Goal: Obtain resource: Download file/media

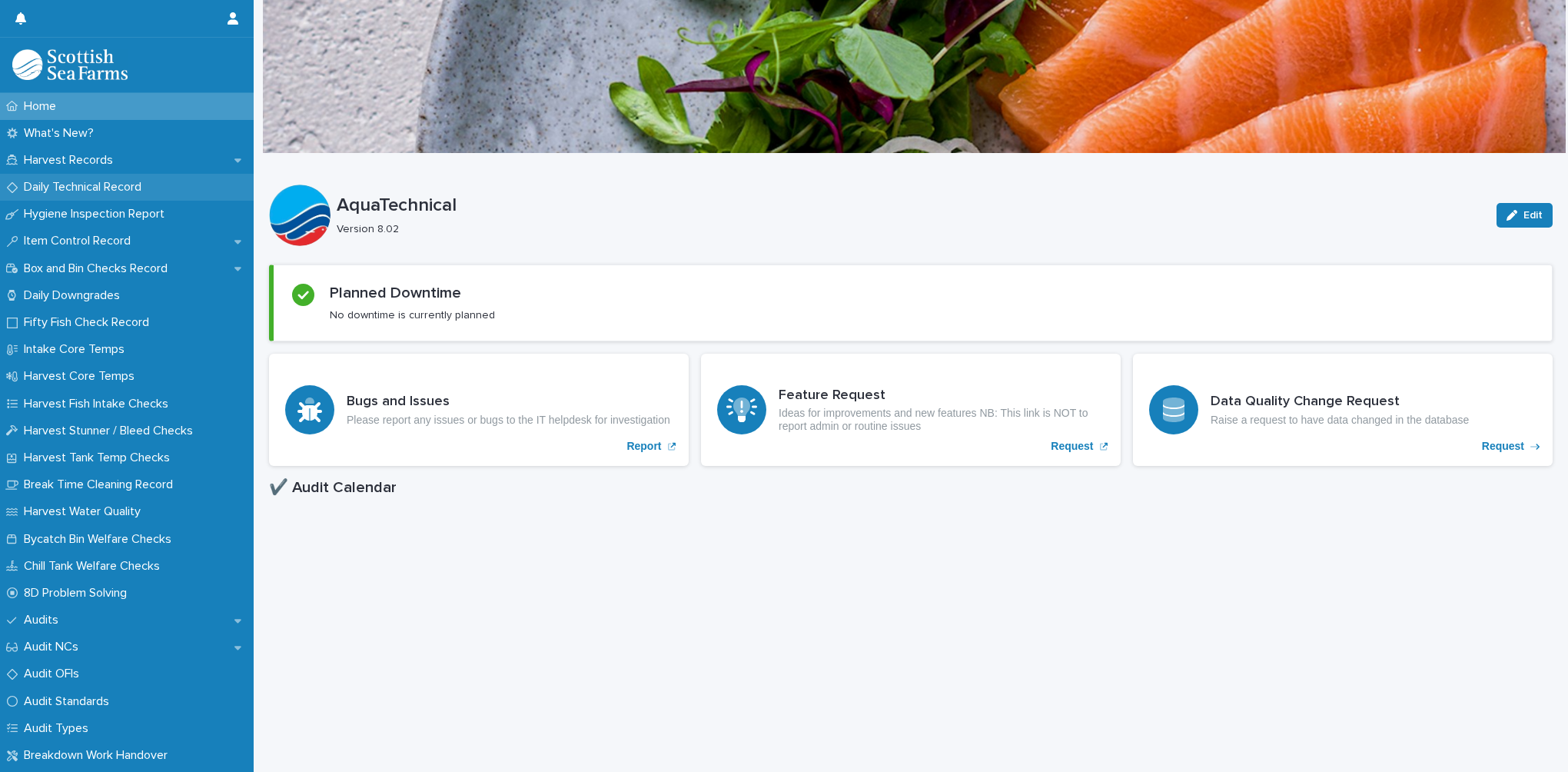
click at [119, 184] on p "Daily Technical Record" at bounding box center [86, 187] width 136 height 15
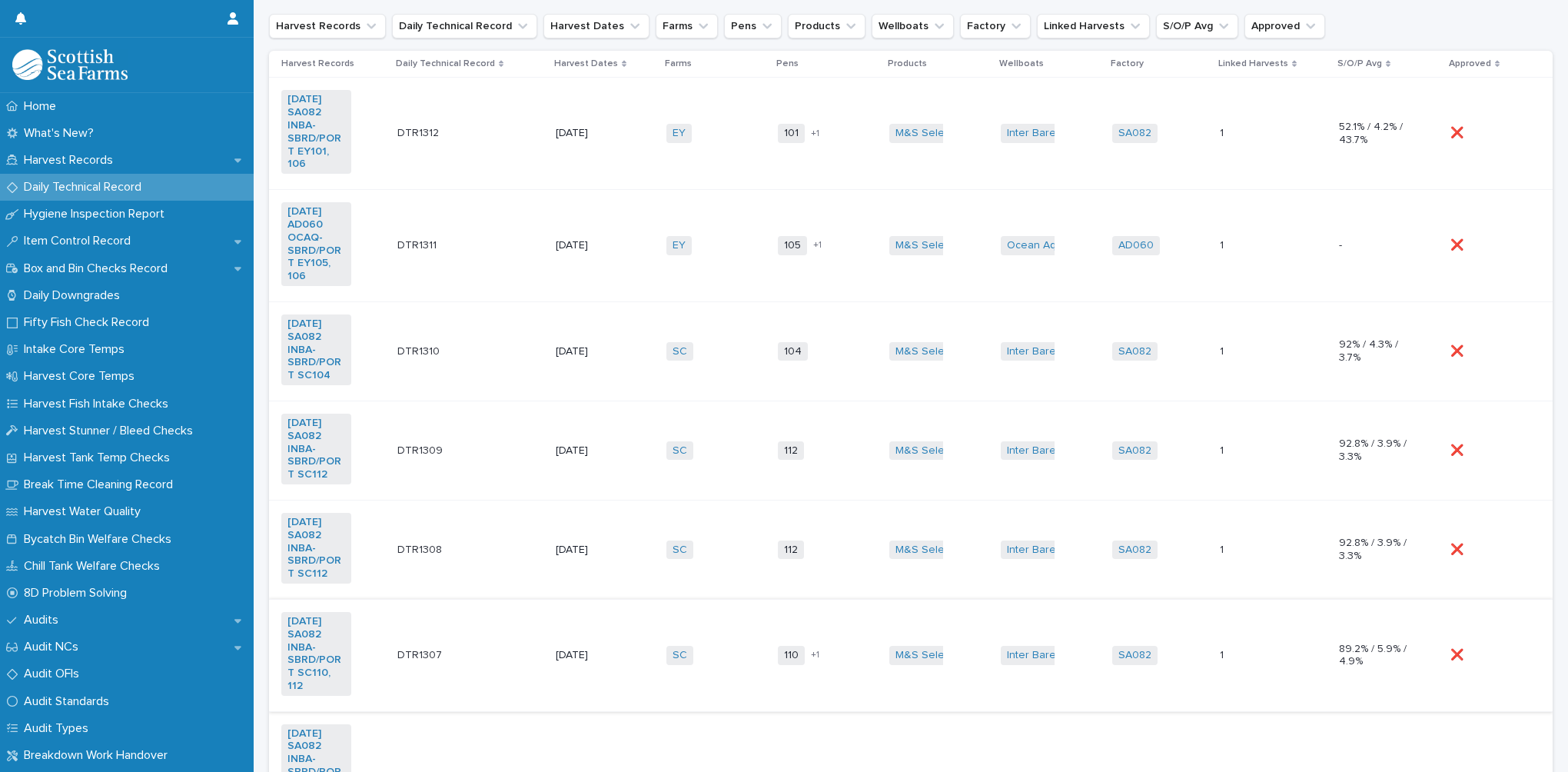
scroll to position [308, 0]
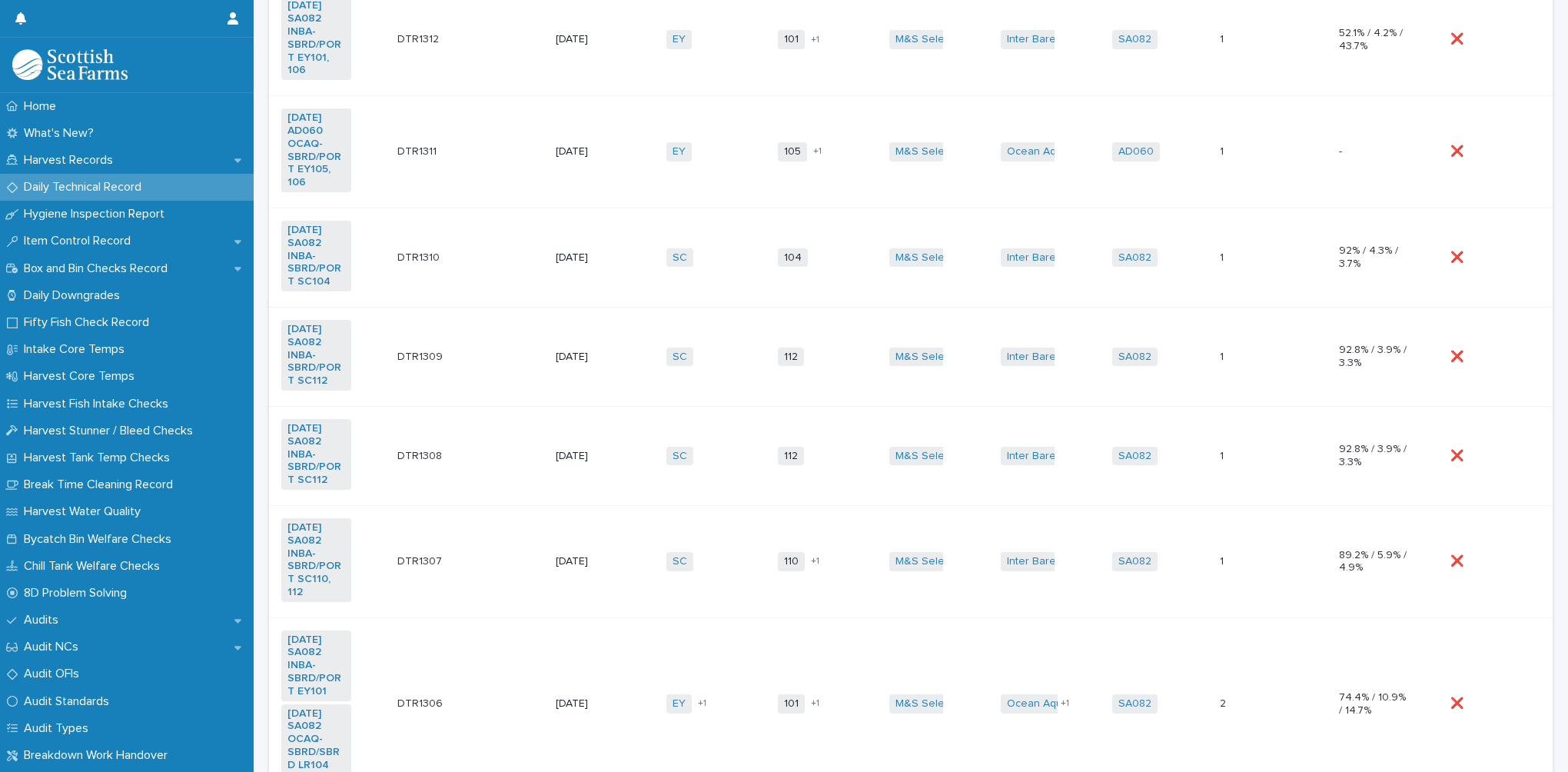
click at [488, 572] on td "DTR1307 DTR1307" at bounding box center [470, 561] width 158 height 113
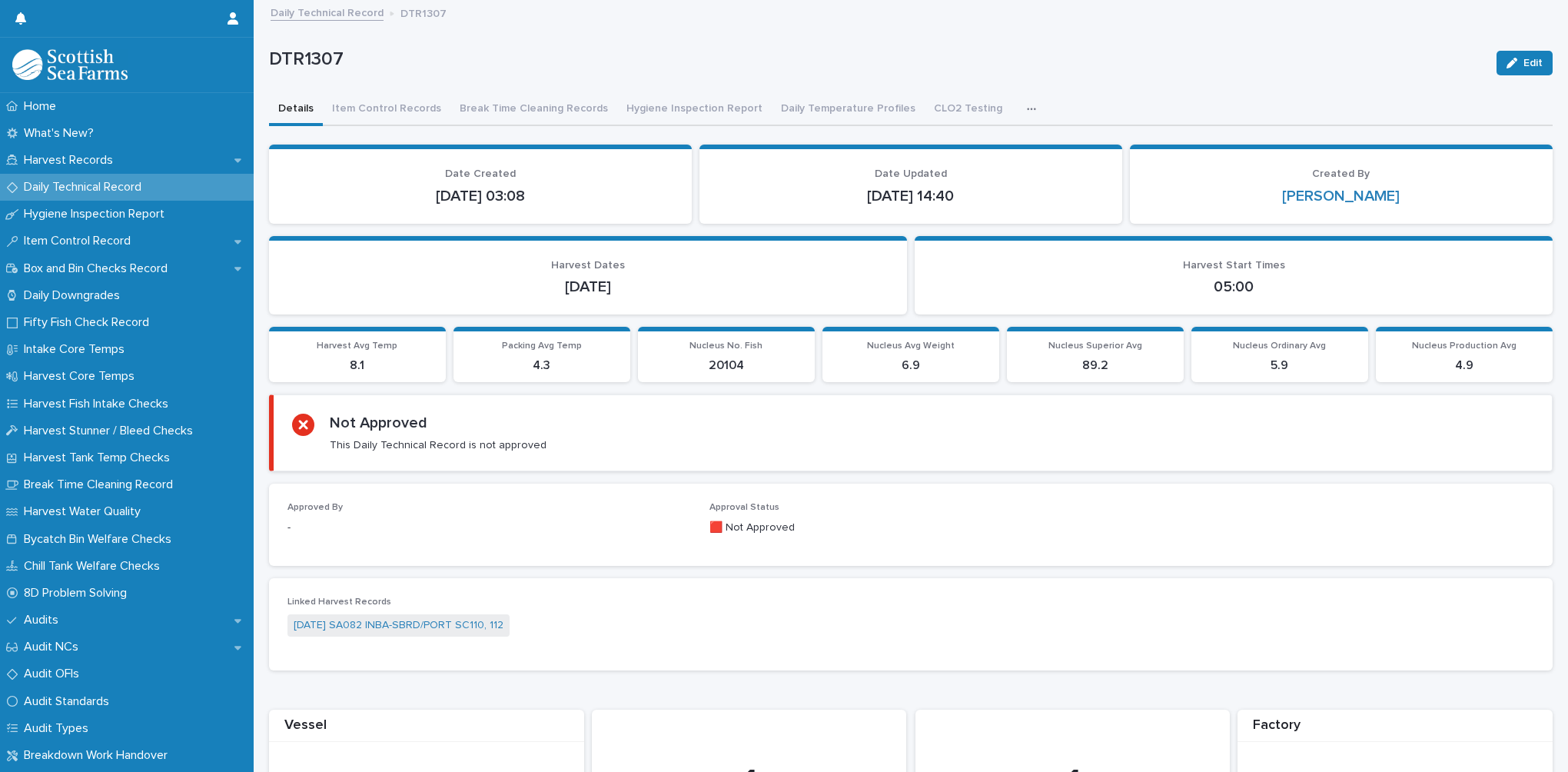
click at [1027, 108] on icon "button" at bounding box center [1031, 109] width 9 height 11
click at [464, 625] on link "[DATE] SA082 INBA-SBRD/PORT SC110, 112" at bounding box center [398, 626] width 210 height 16
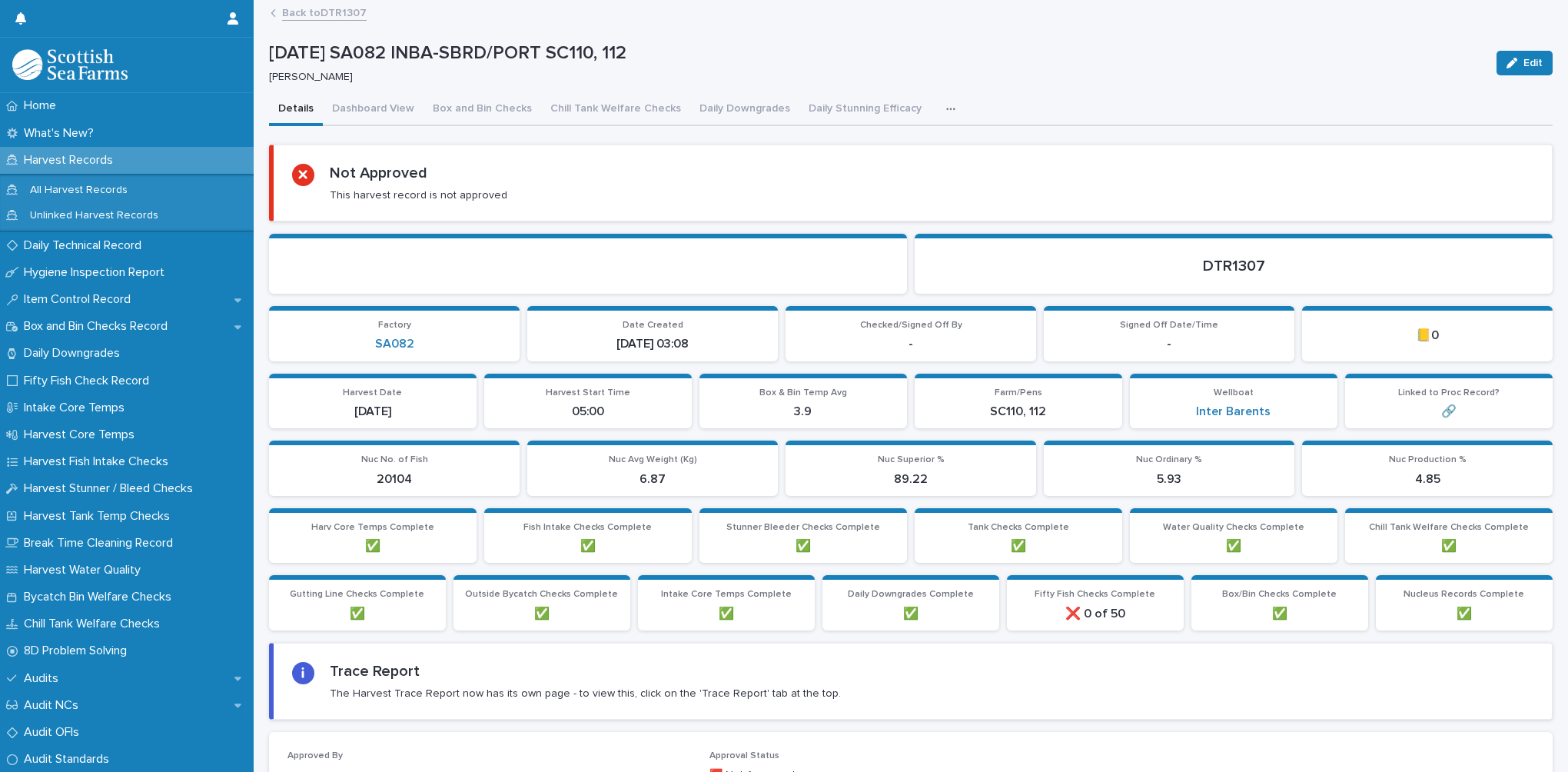
click at [946, 107] on icon "button" at bounding box center [950, 109] width 9 height 11
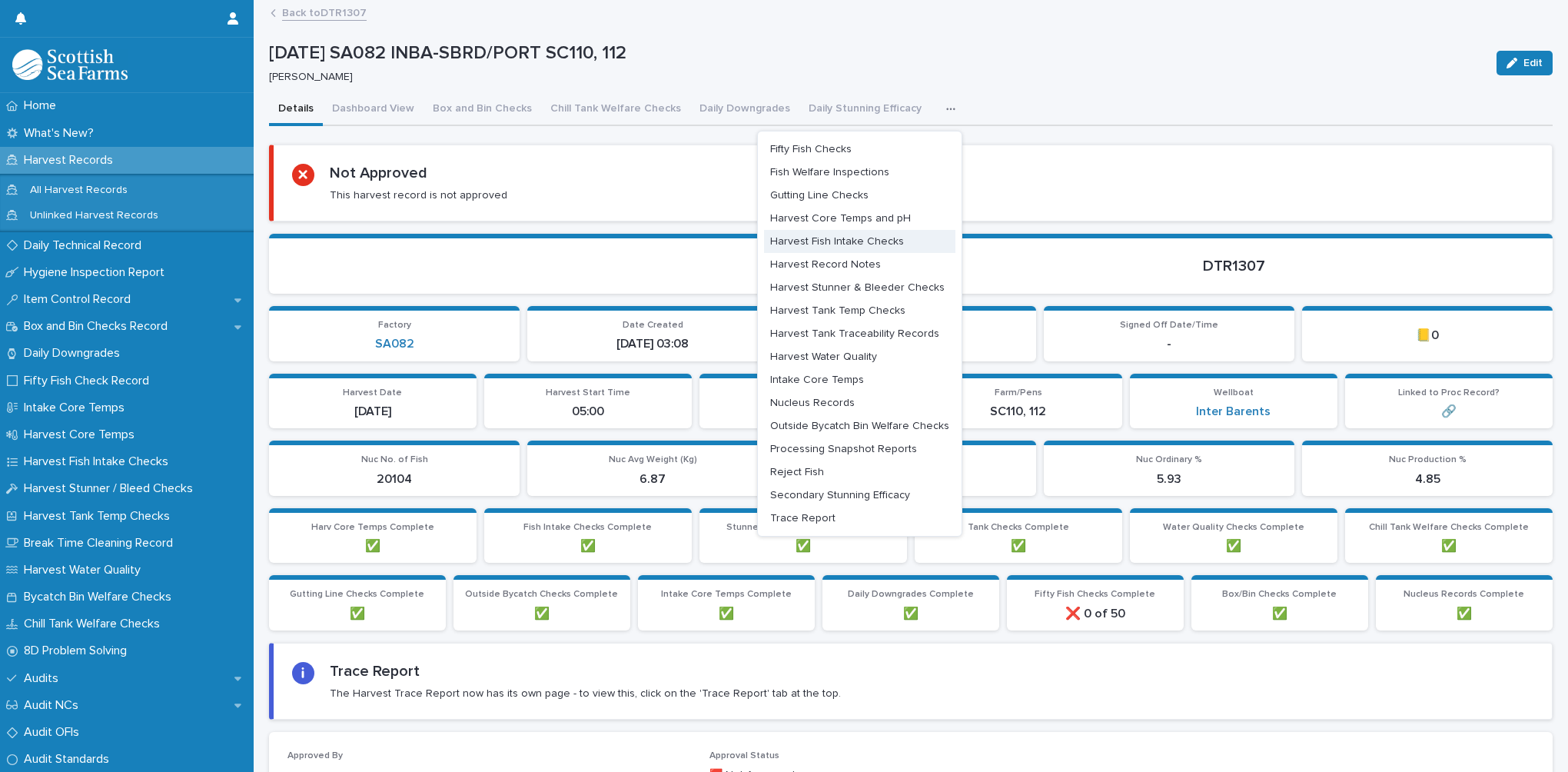
click at [858, 240] on span "Harvest Fish Intake Checks" at bounding box center [837, 241] width 133 height 11
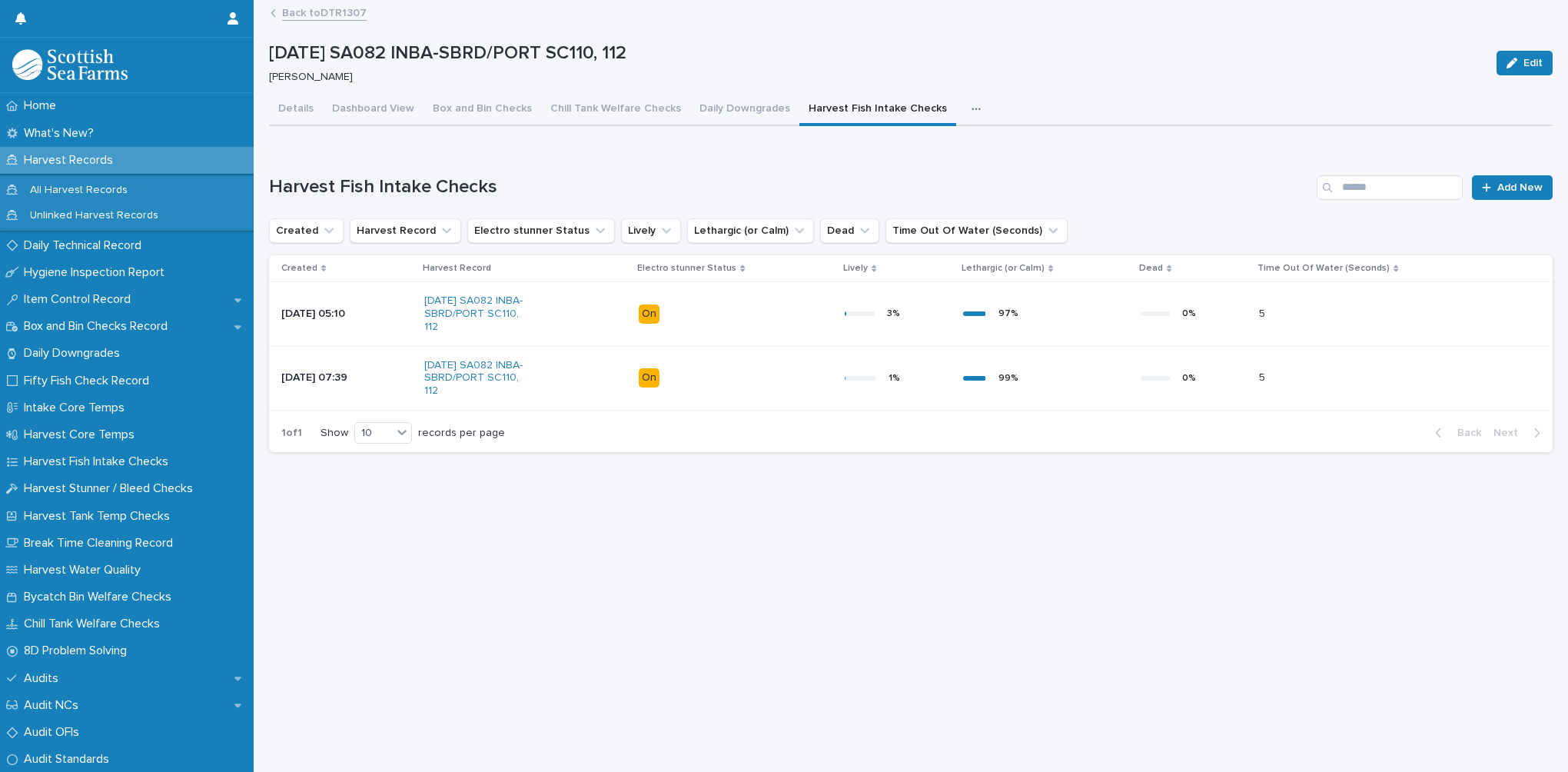
click at [972, 109] on icon "button" at bounding box center [976, 109] width 9 height 11
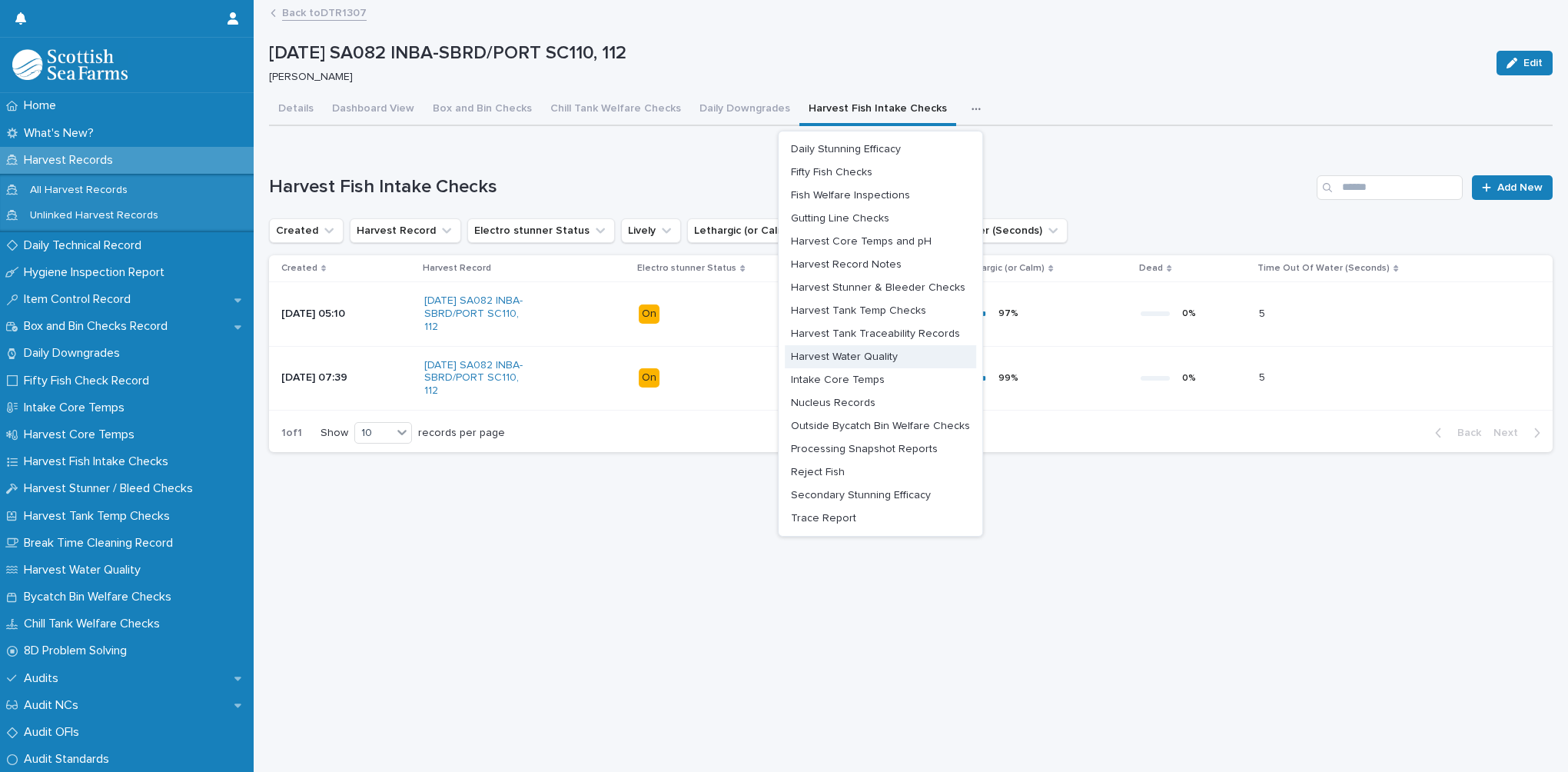
click at [879, 358] on span "Harvest Water Quality" at bounding box center [843, 357] width 107 height 11
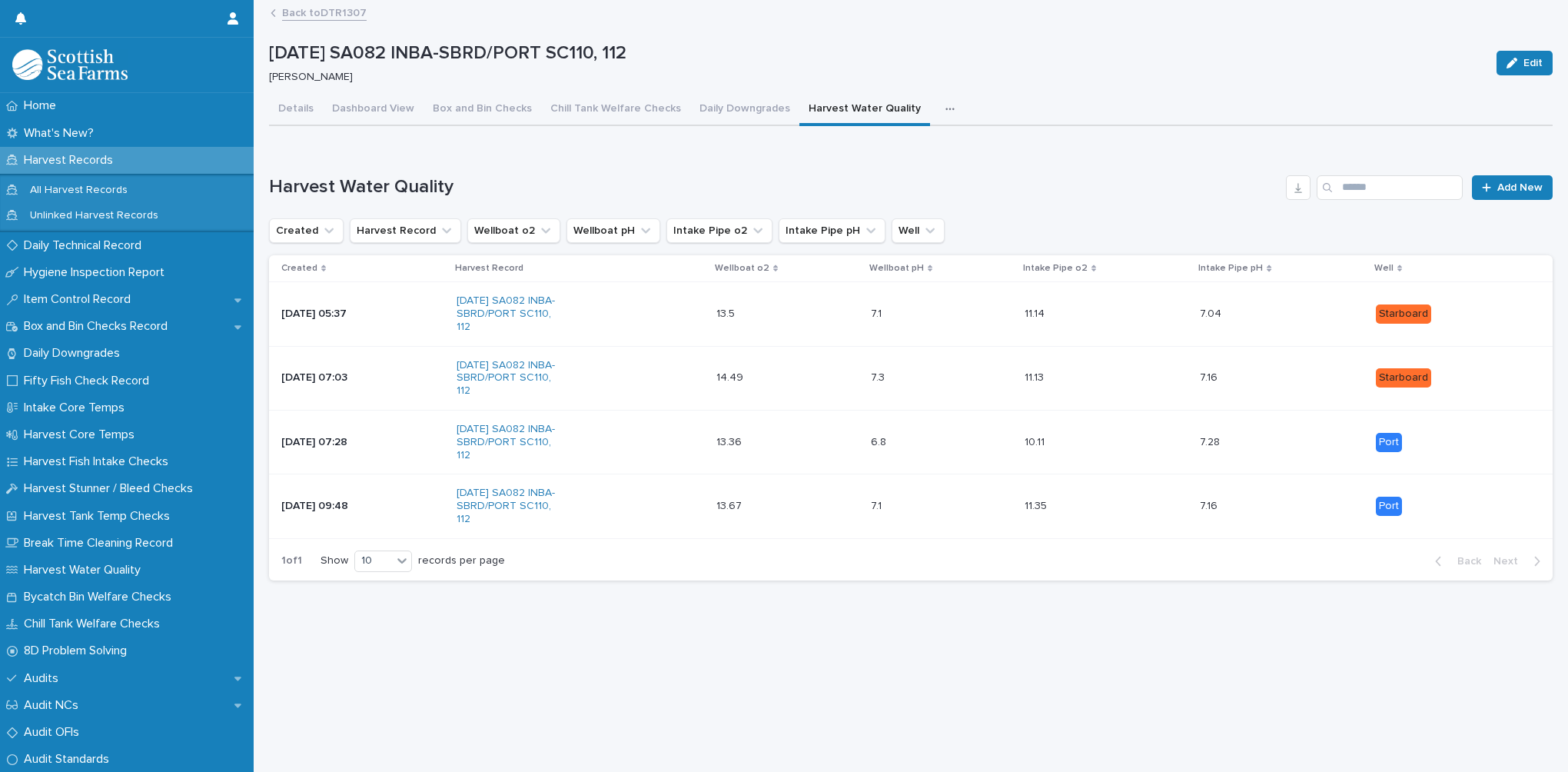
click at [946, 110] on icon "button" at bounding box center [950, 109] width 8 height 2
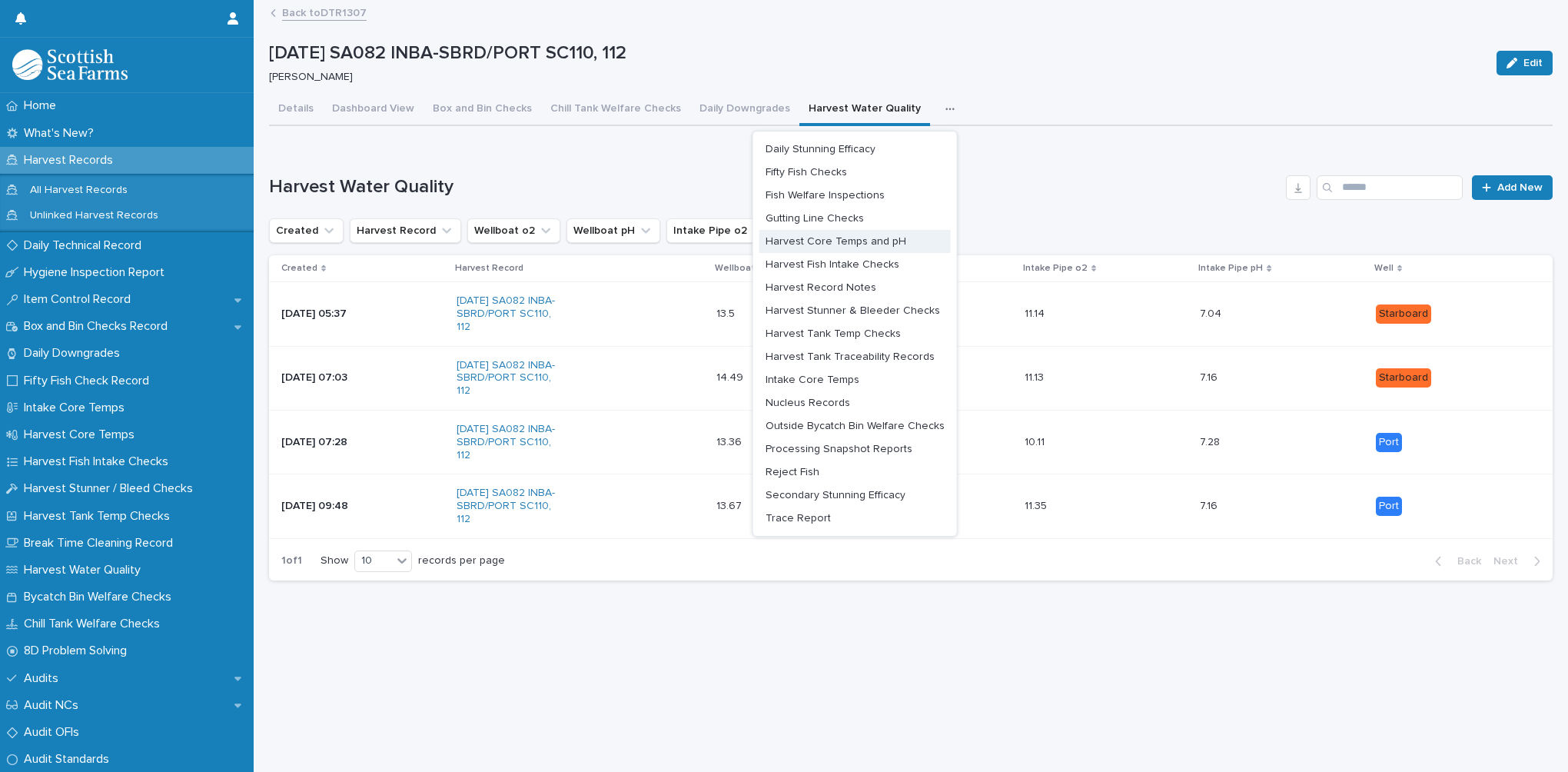
click at [869, 245] on span "Harvest Core Temps and pH" at bounding box center [835, 241] width 140 height 11
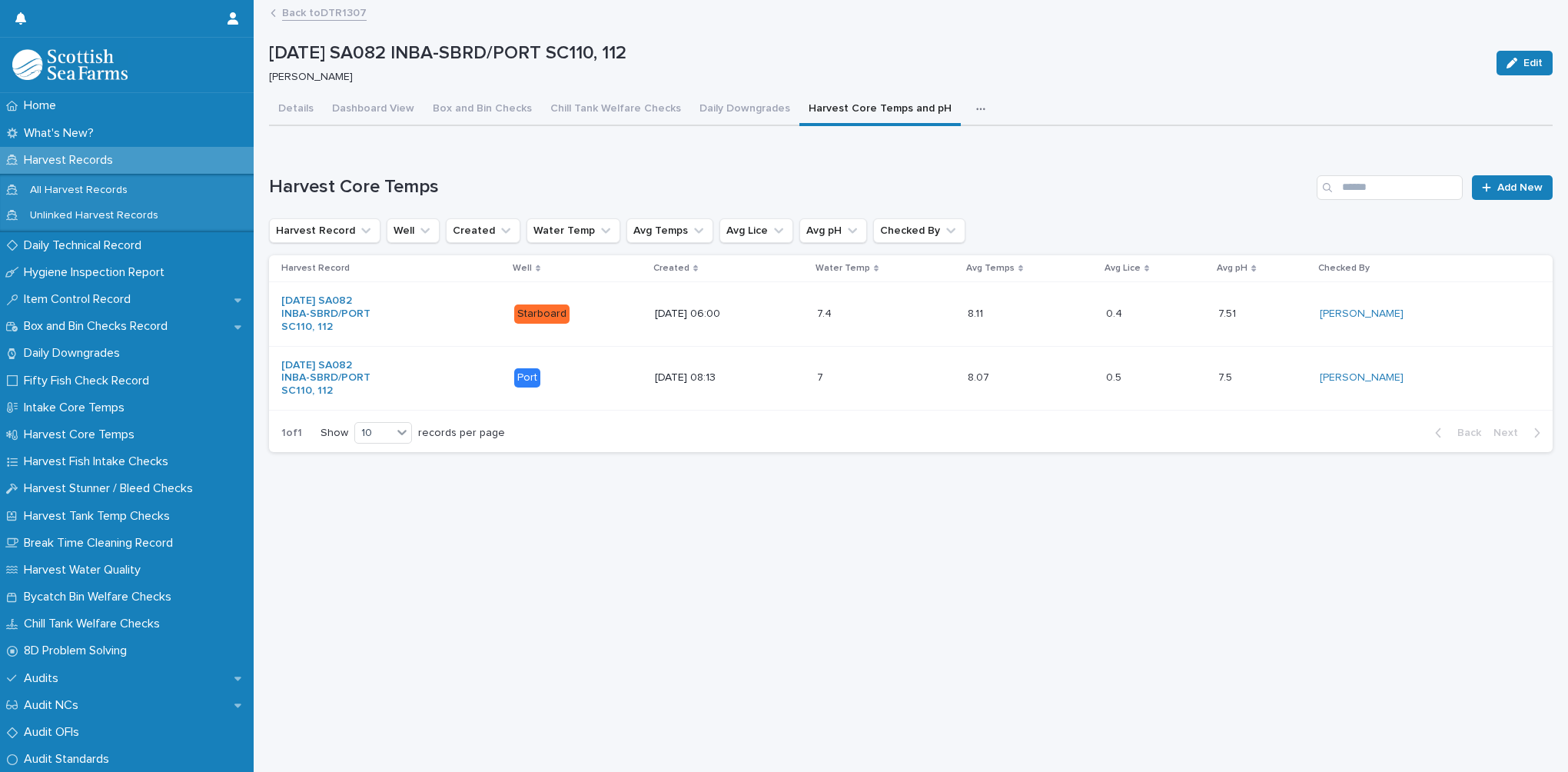
click at [306, 15] on link "Back to DTR1307" at bounding box center [324, 12] width 85 height 18
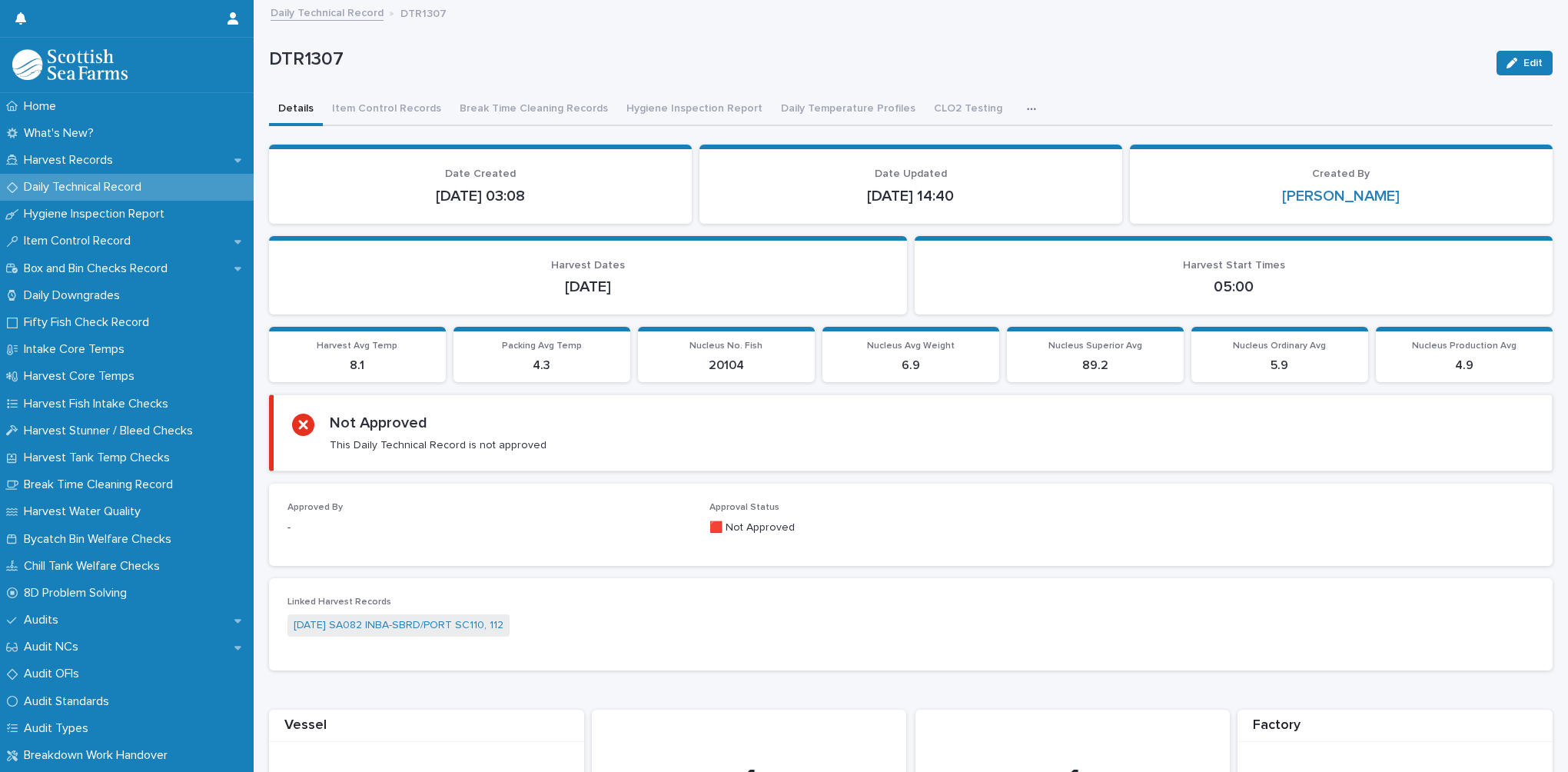
click at [305, 15] on link "Daily Technical Record" at bounding box center [327, 12] width 112 height 18
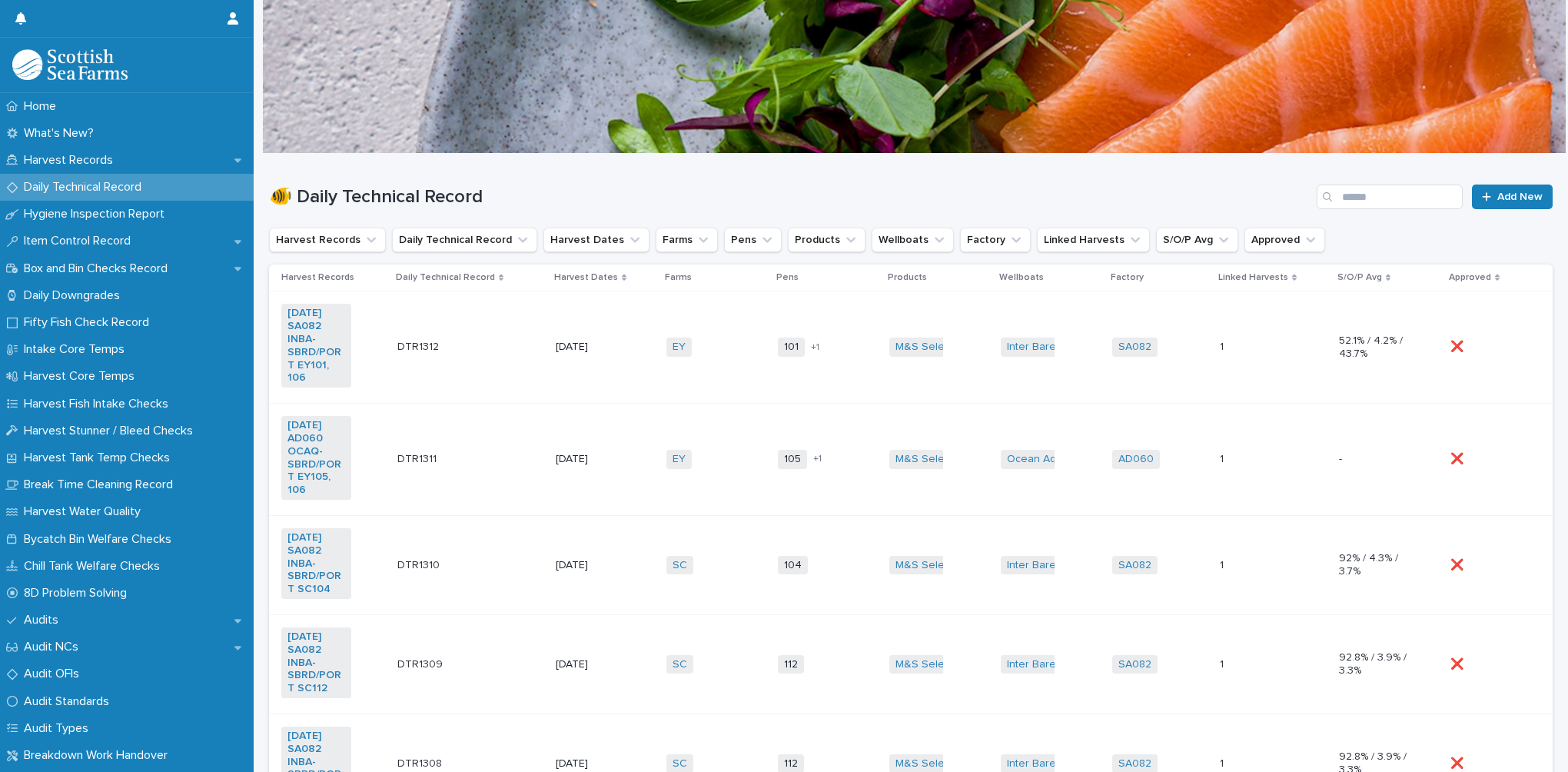
click at [518, 555] on div "DTR1310 DTR1310" at bounding box center [470, 565] width 146 height 25
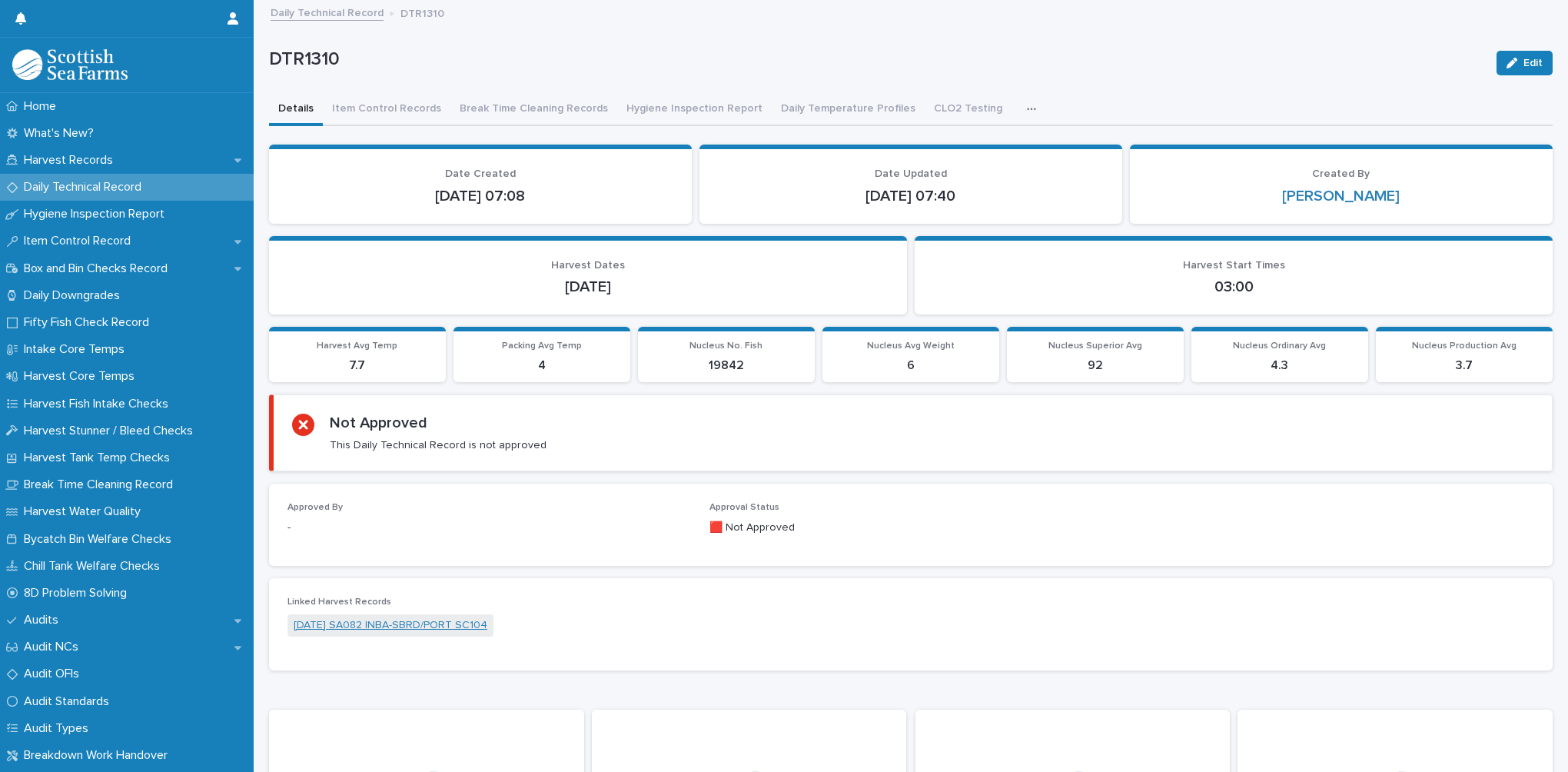
click at [421, 629] on link "[DATE] SA082 INBA-SBRD/PORT SC104" at bounding box center [390, 626] width 194 height 16
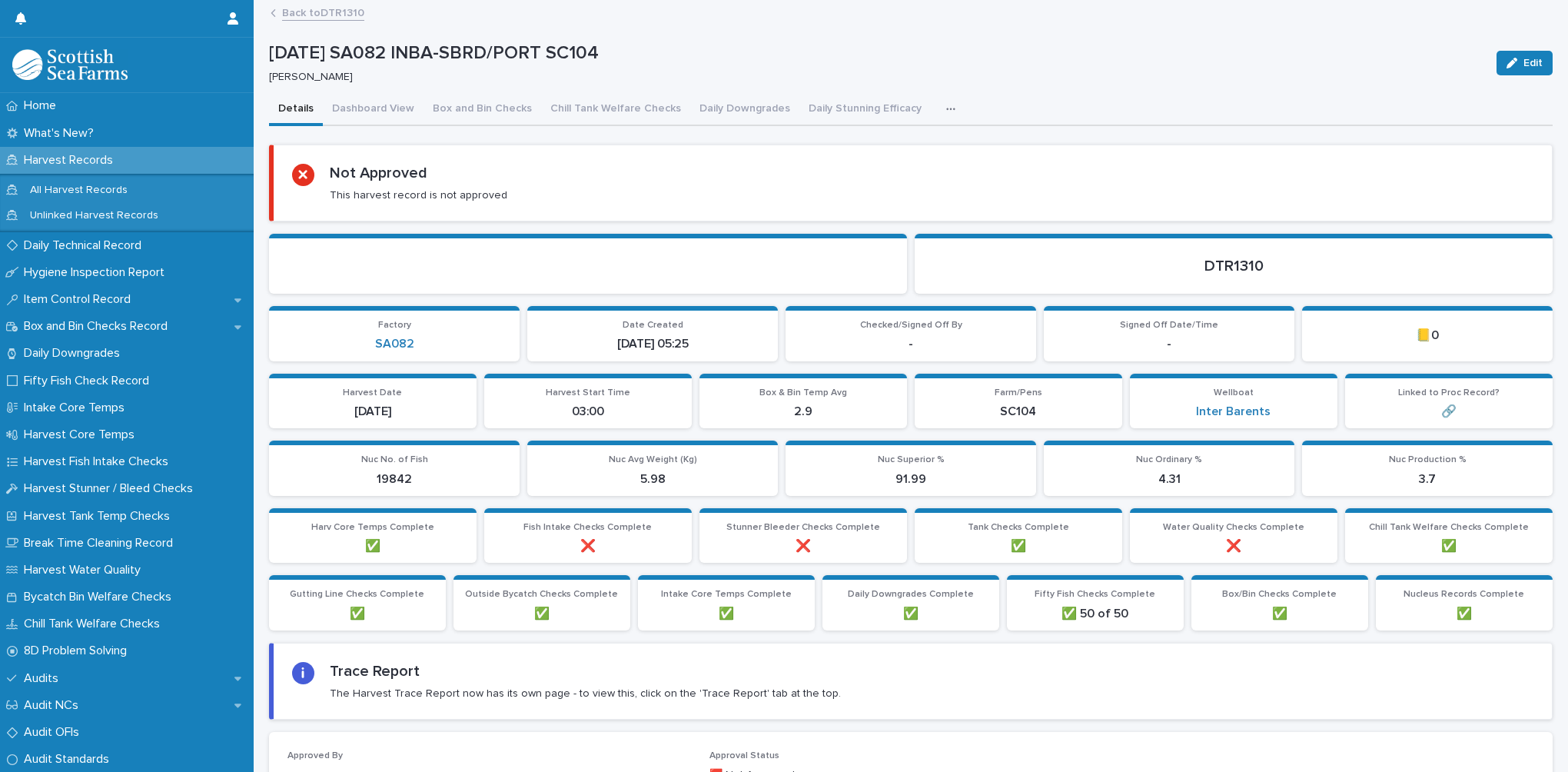
click at [937, 108] on button "button" at bounding box center [954, 109] width 34 height 31
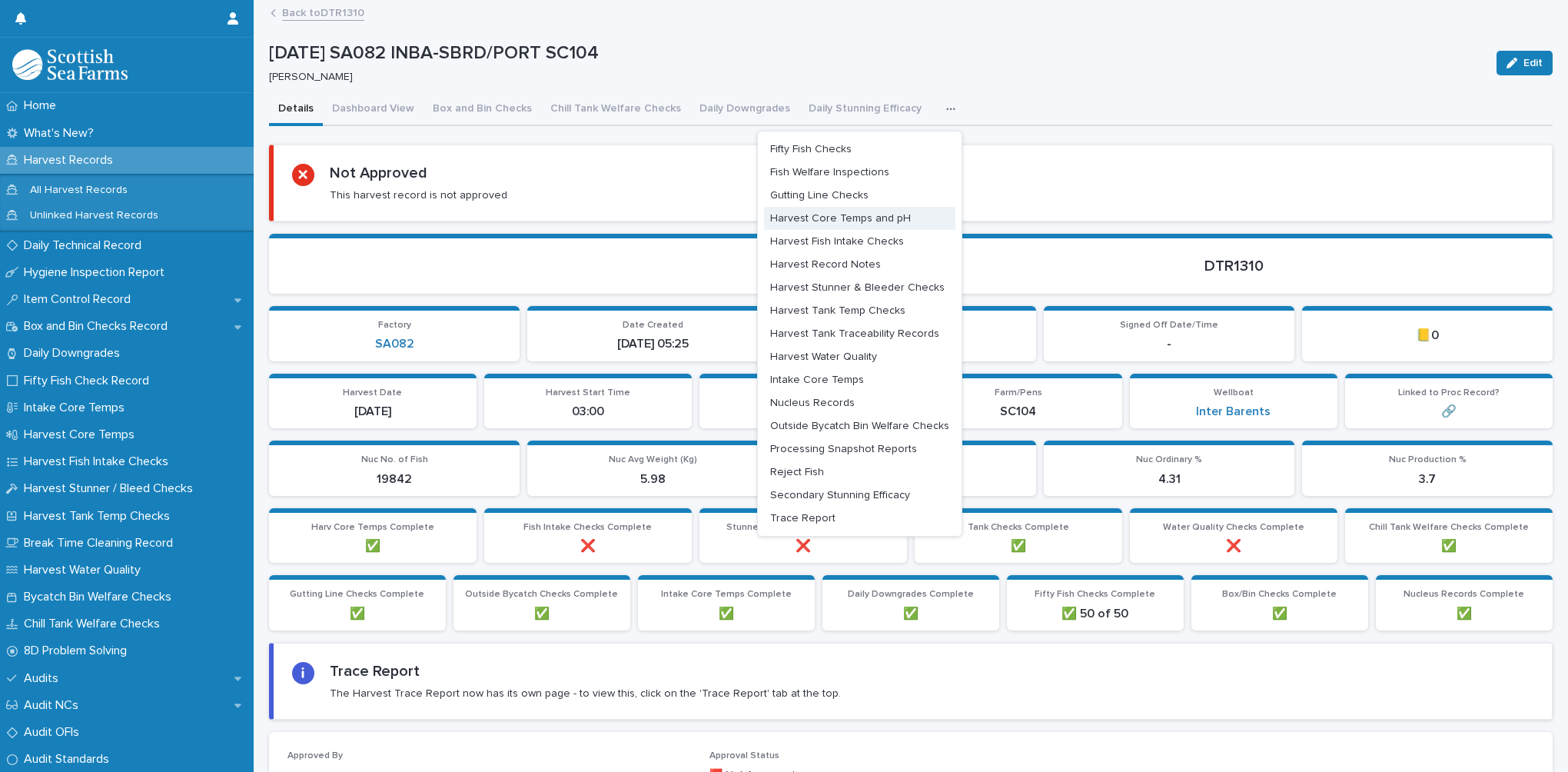
click at [821, 211] on button "Harvest Core Temps and pH" at bounding box center [859, 218] width 191 height 23
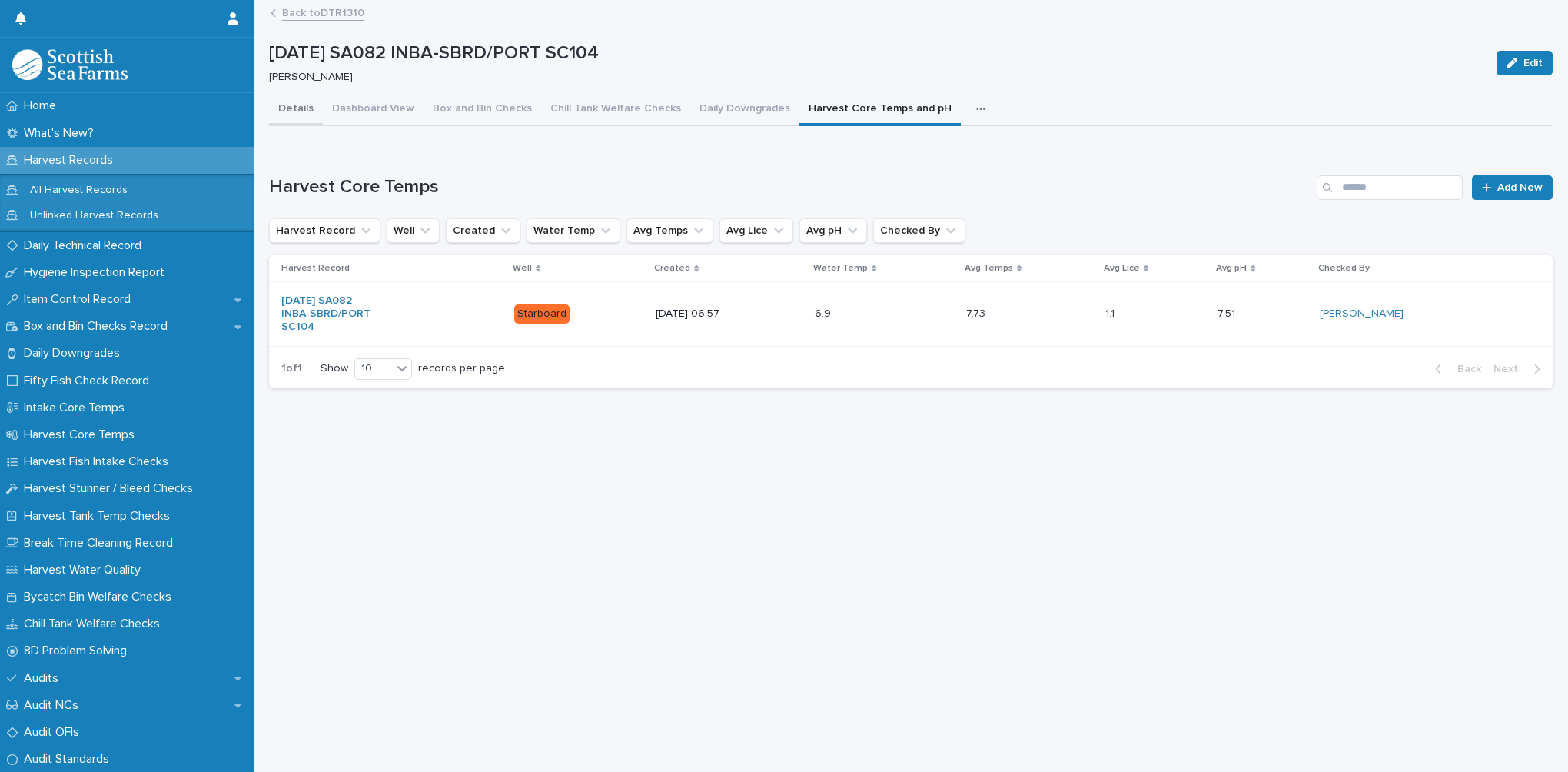
click at [302, 115] on button "Details" at bounding box center [296, 110] width 54 height 32
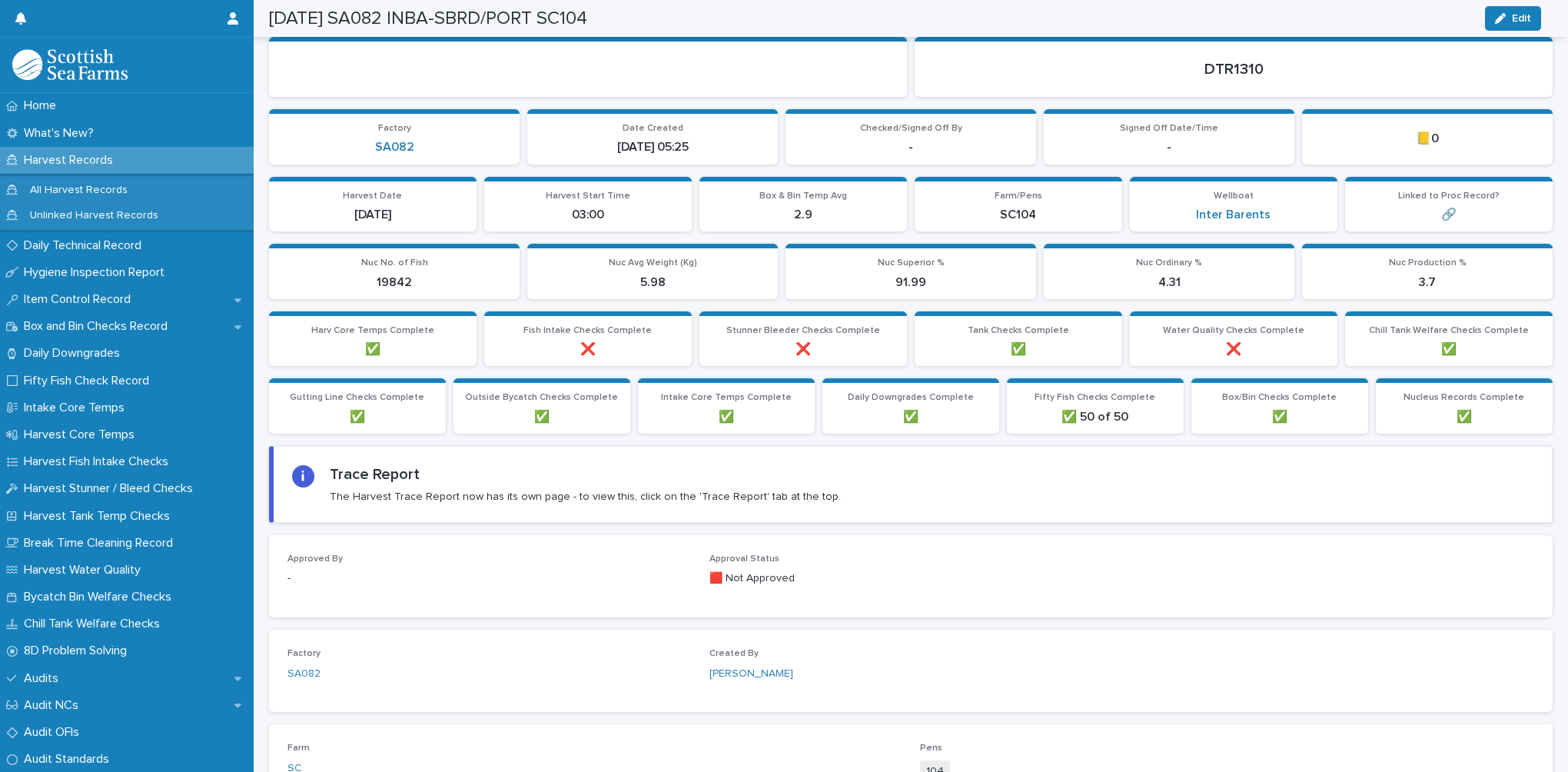
scroll to position [77, 0]
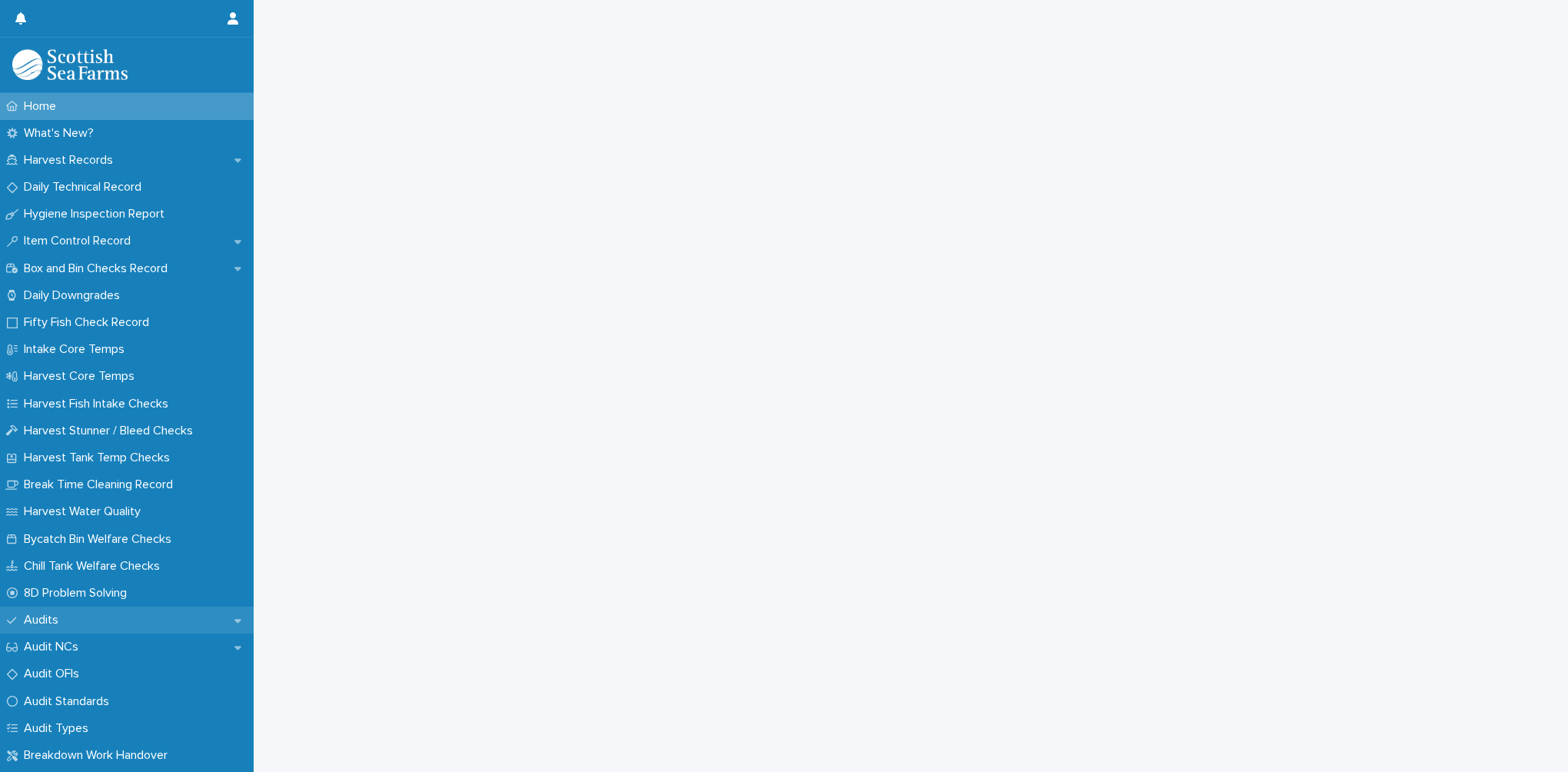
click at [63, 617] on p "Audits" at bounding box center [44, 620] width 53 height 15
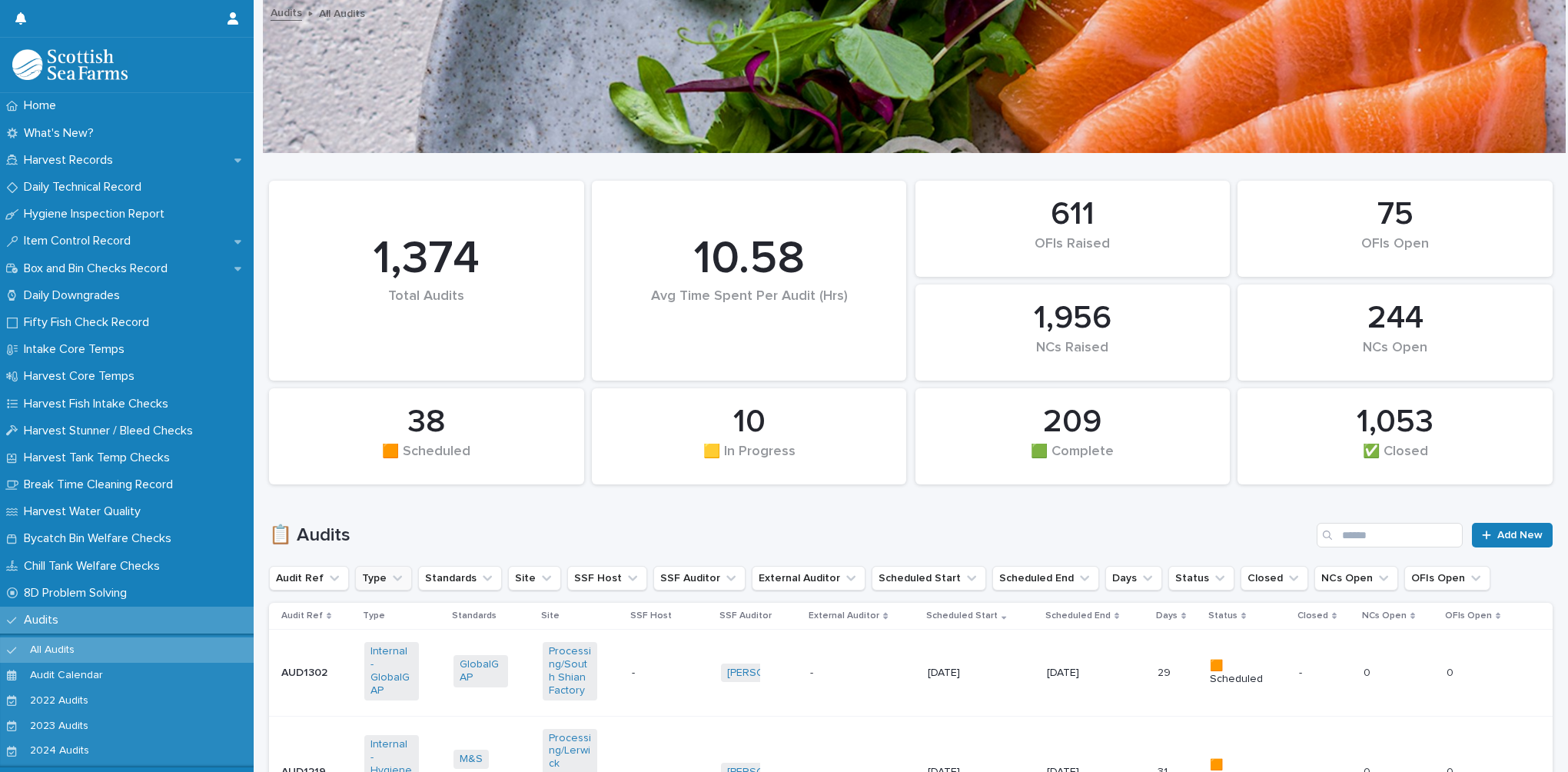
click at [368, 582] on button "Type" at bounding box center [383, 578] width 57 height 25
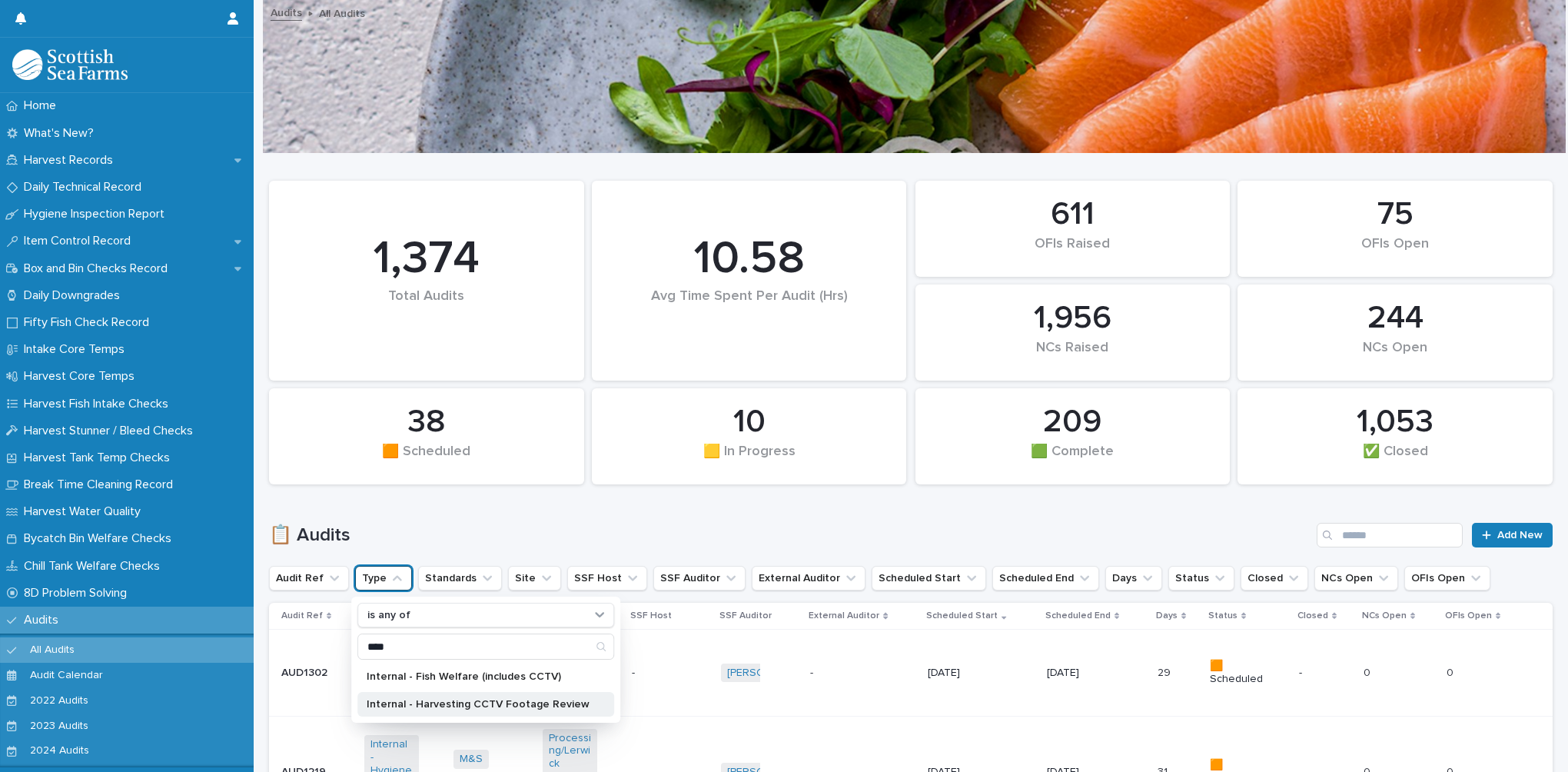
type input "****"
click at [450, 705] on p "Internal - Harvesting CCTV Footage Review" at bounding box center [478, 704] width 223 height 11
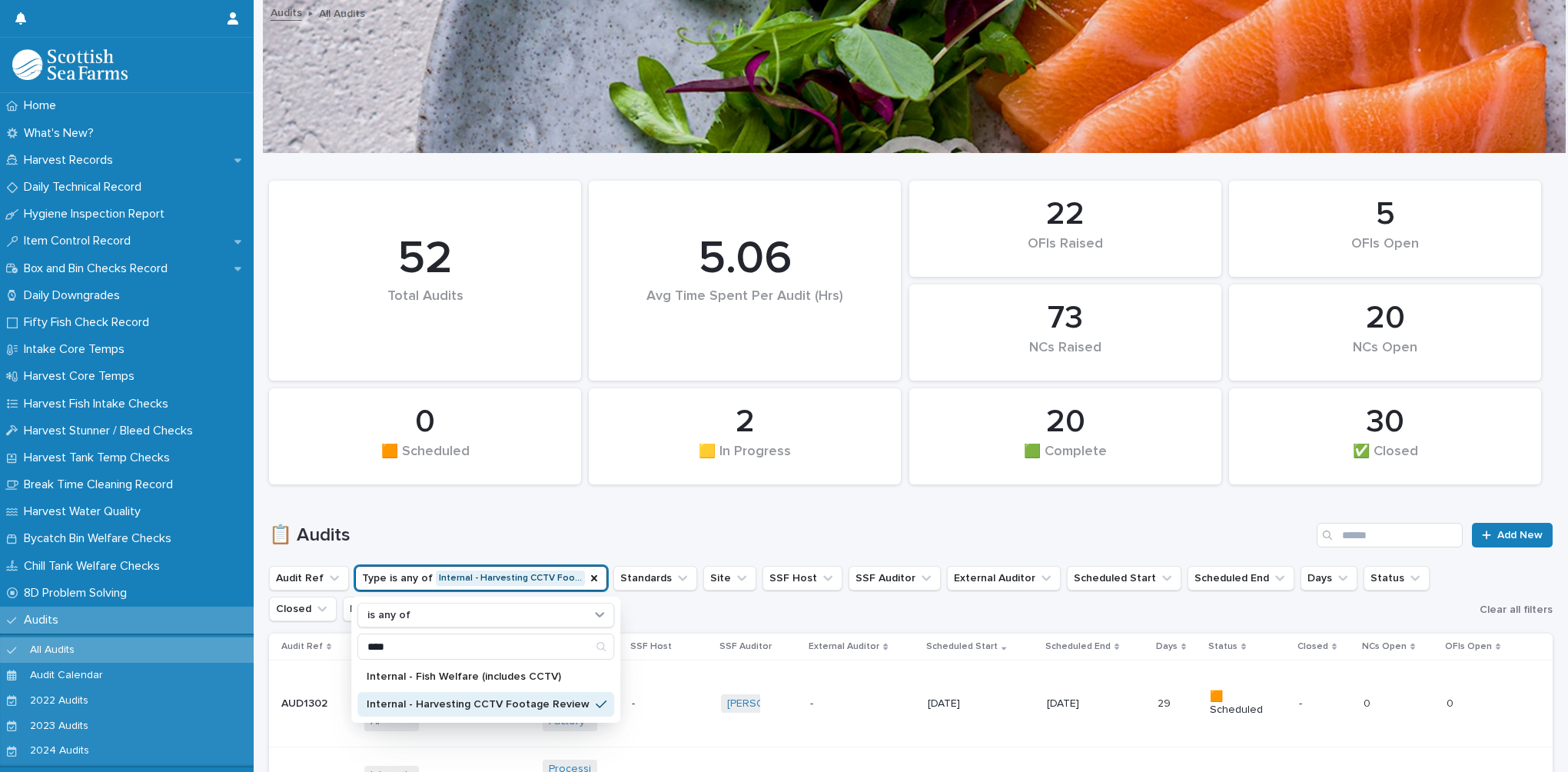
click at [628, 534] on h1 "📋 Audits" at bounding box center [789, 536] width 1041 height 22
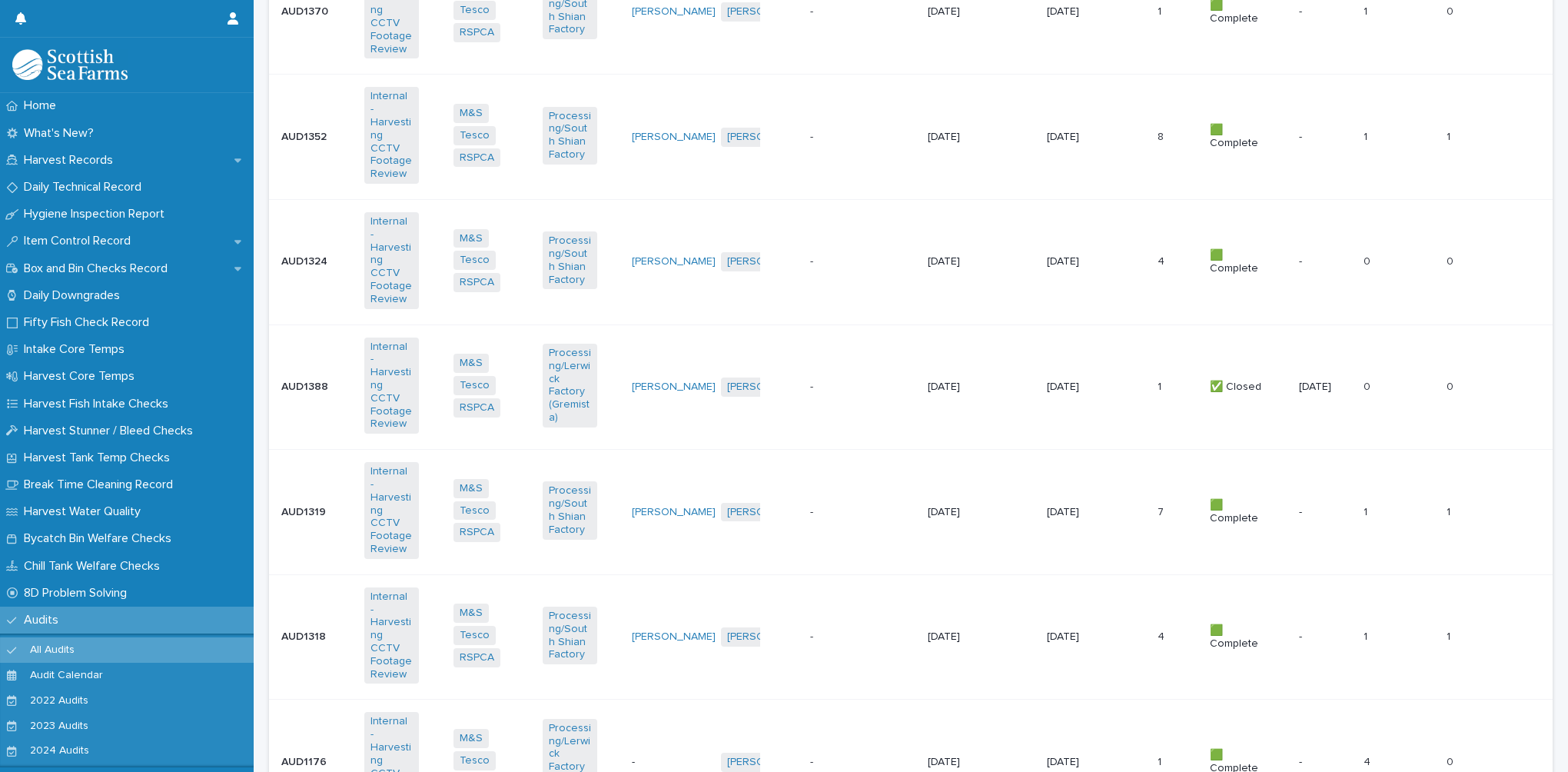
scroll to position [1538, 0]
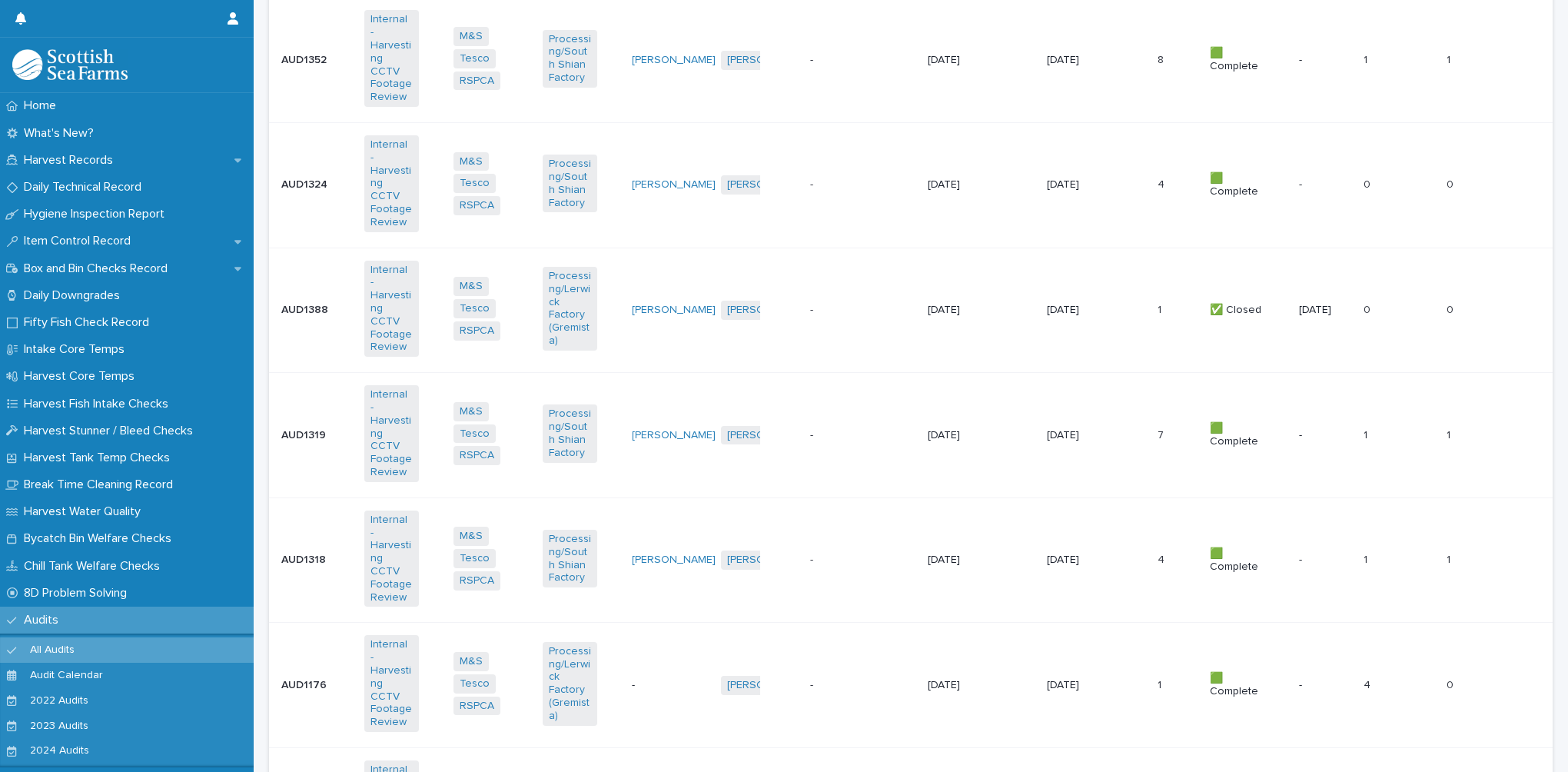
click at [705, 623] on td "-" at bounding box center [670, 685] width 90 height 126
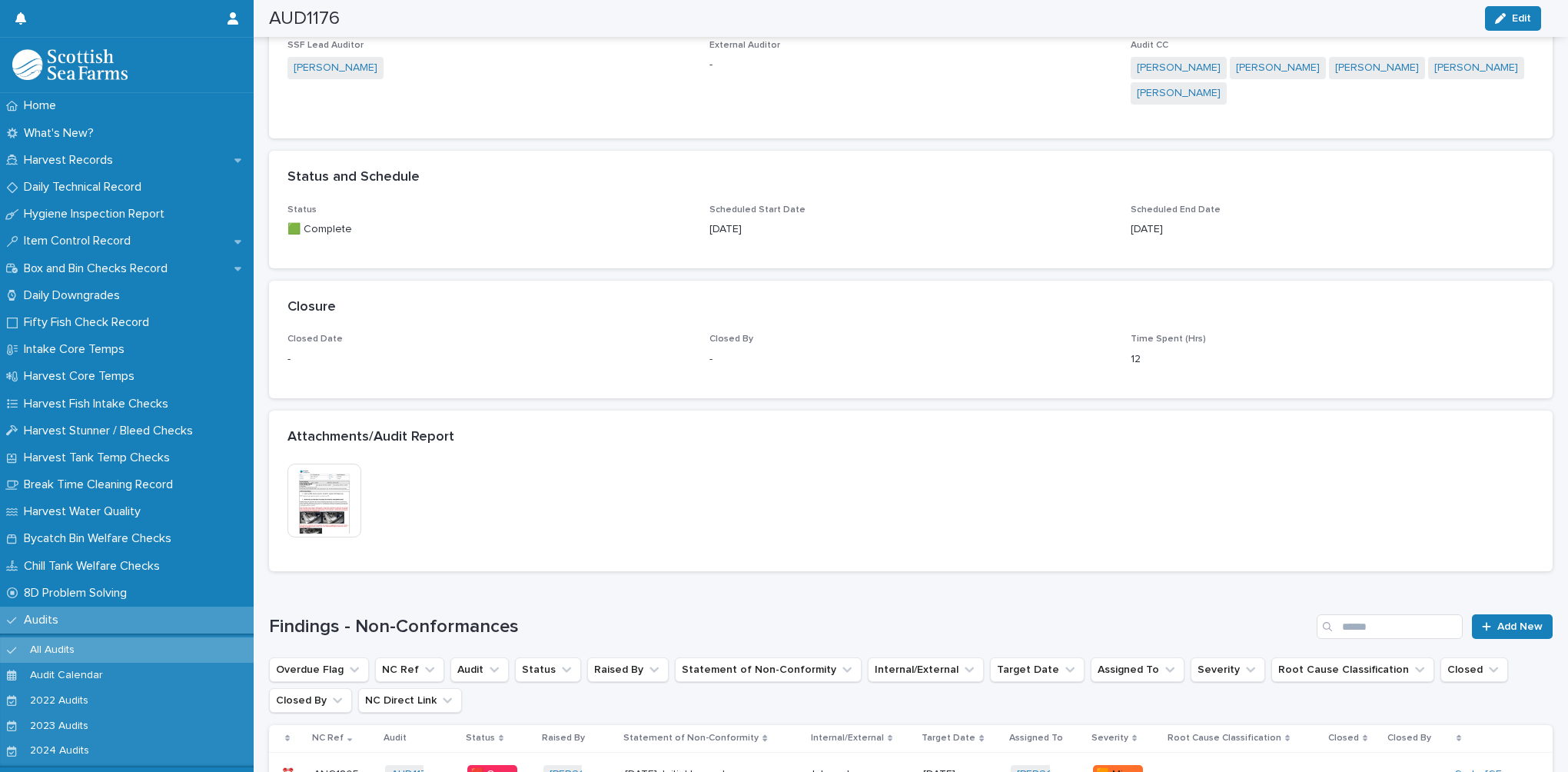
scroll to position [1077, 0]
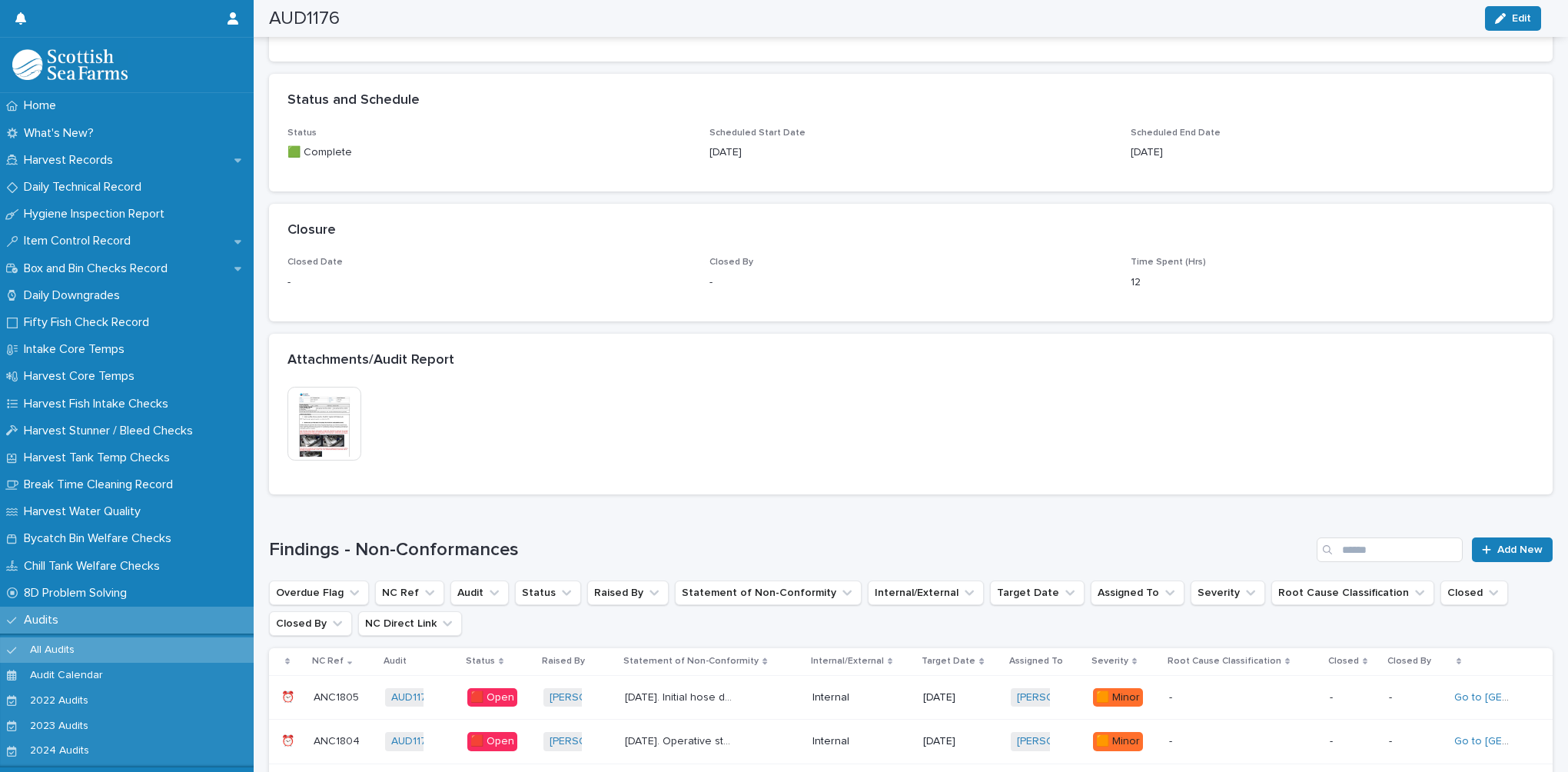
click at [323, 438] on img at bounding box center [325, 423] width 74 height 74
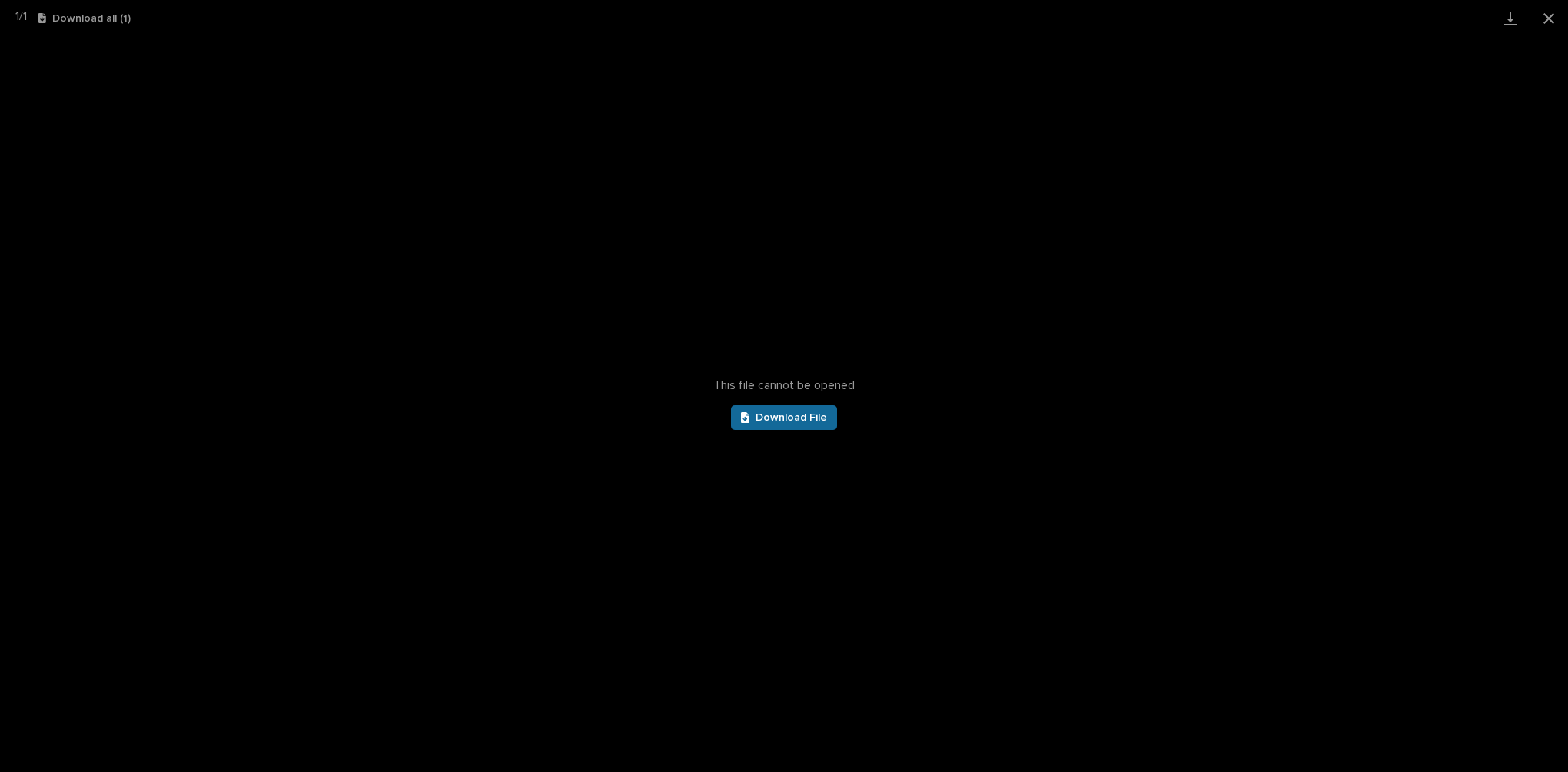
click at [764, 418] on span "Download File" at bounding box center [791, 417] width 72 height 11
